Goal: Task Accomplishment & Management: Manage account settings

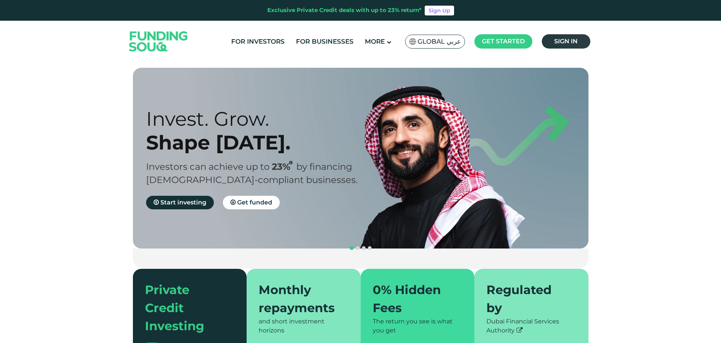
click at [561, 40] on span "Sign in" at bounding box center [565, 41] width 23 height 7
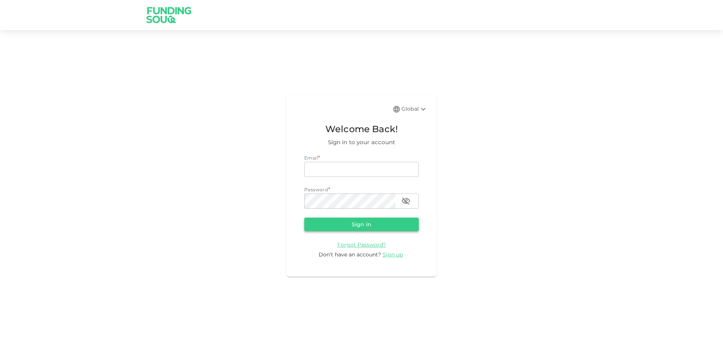
type input "[EMAIL_ADDRESS][DOMAIN_NAME]"
click at [352, 228] on button "Sign in" at bounding box center [361, 225] width 114 height 14
